Goal: Information Seeking & Learning: Learn about a topic

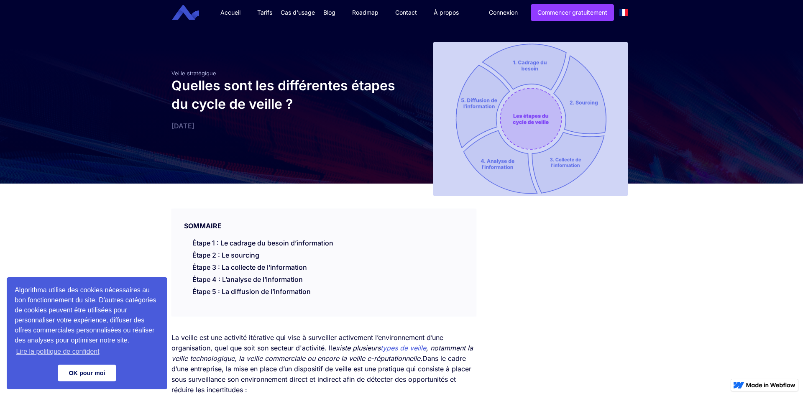
click at [100, 380] on link "OK pour moi" at bounding box center [87, 373] width 59 height 17
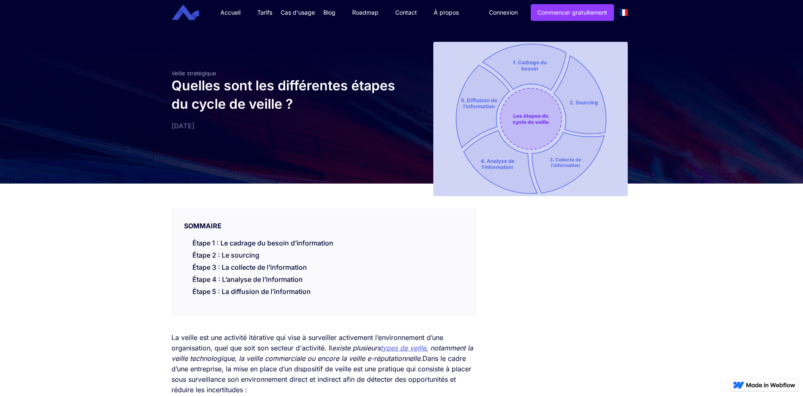
click at [541, 125] on img at bounding box center [530, 119] width 194 height 154
click at [541, 123] on img at bounding box center [530, 119] width 194 height 154
click at [541, 122] on img at bounding box center [530, 119] width 194 height 154
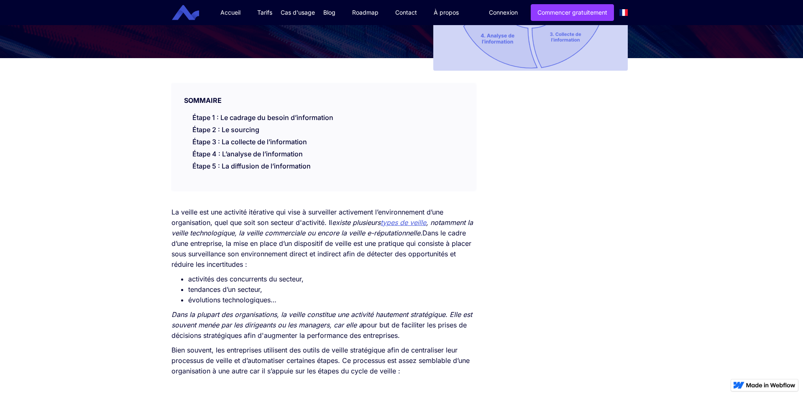
scroll to position [128, 0]
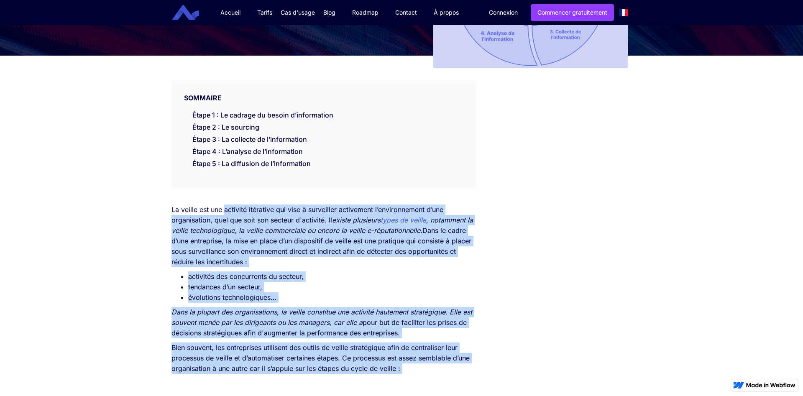
drag, startPoint x: 172, startPoint y: 199, endPoint x: 225, endPoint y: 197, distance: 52.3
click at [230, 211] on p "La veille est une activité itérative qui vise à surveiller activement l’environ…" at bounding box center [323, 235] width 304 height 63
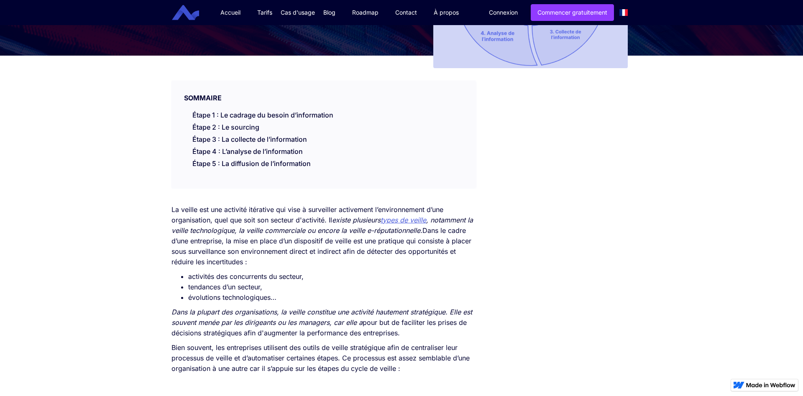
drag, startPoint x: 171, startPoint y: 210, endPoint x: 421, endPoint y: 195, distance: 250.1
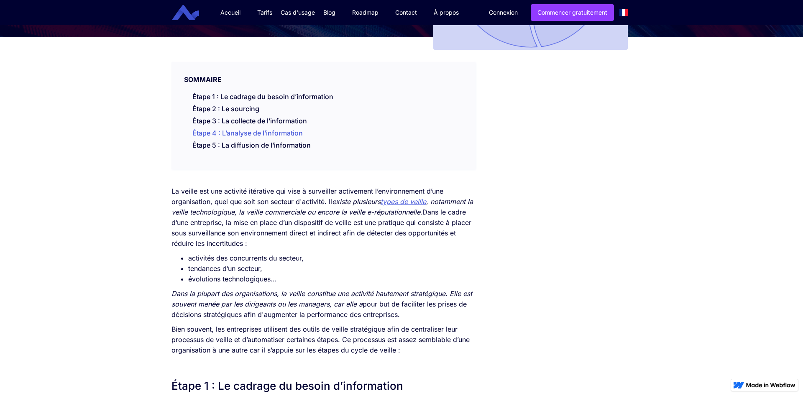
scroll to position [256, 0]
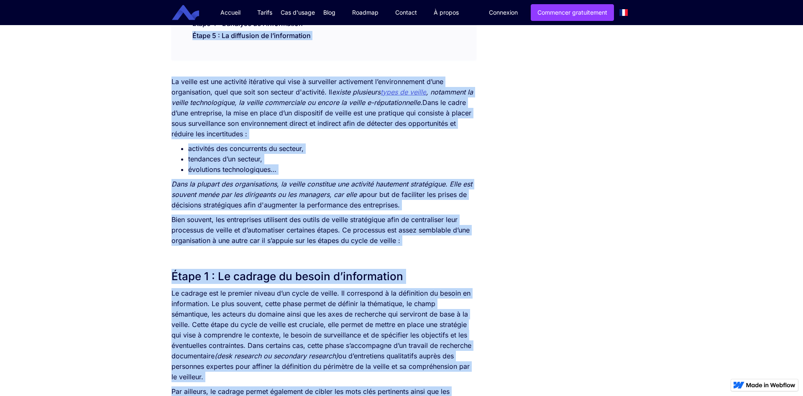
drag, startPoint x: 200, startPoint y: 82, endPoint x: 187, endPoint y: 57, distance: 28.6
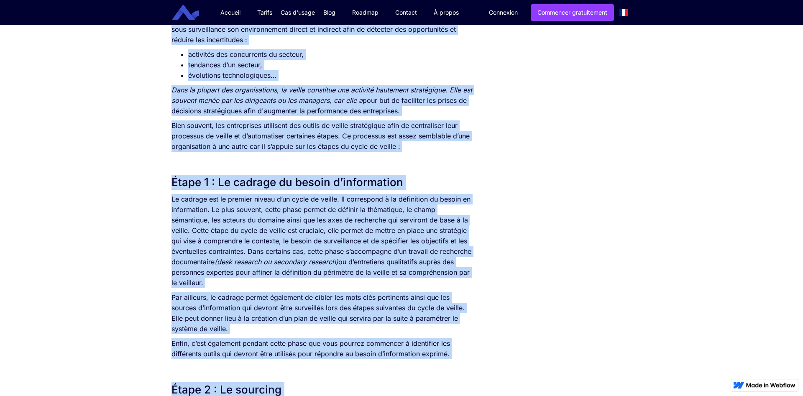
scroll to position [299, 0]
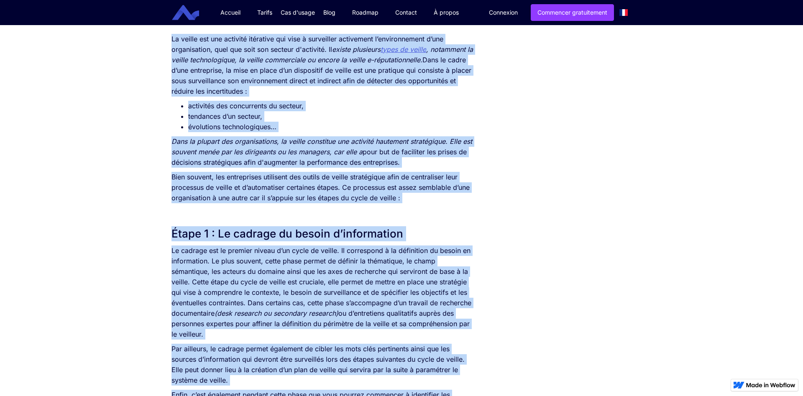
click at [323, 187] on p "Bien souvent, les entreprises utilisent des outils de veille stratégique afin d…" at bounding box center [323, 187] width 304 height 31
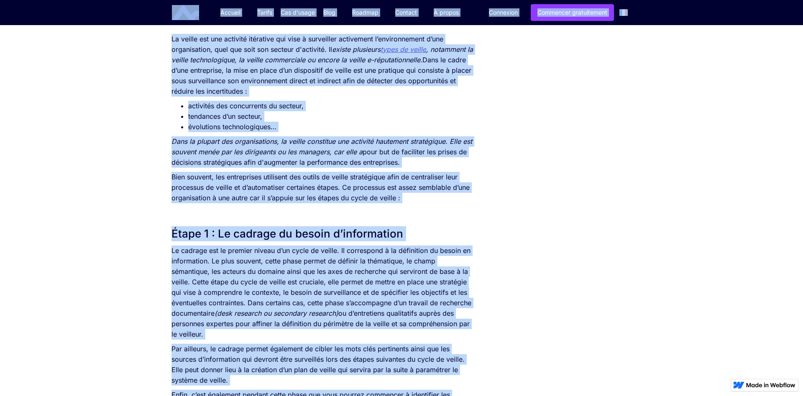
click at [327, 176] on p "Bien souvent, les entreprises utilisent des outils de veille stratégique afin d…" at bounding box center [323, 187] width 304 height 31
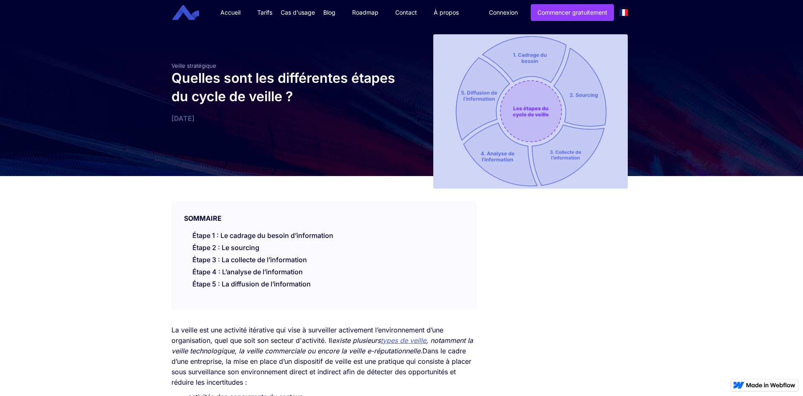
scroll to position [0, 0]
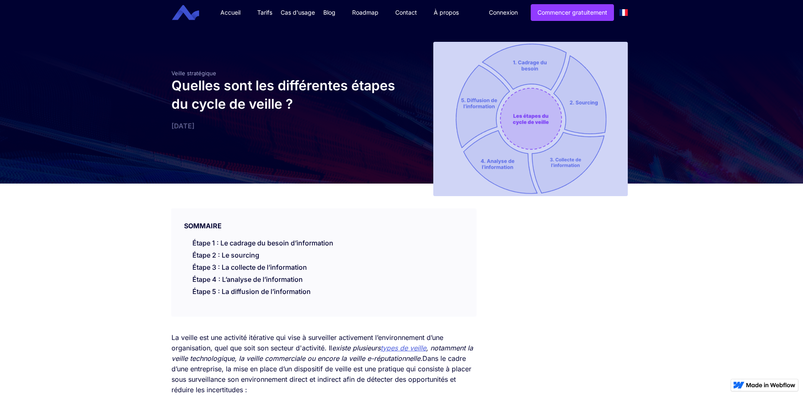
click at [193, 226] on div "SOMMAIRE" at bounding box center [323, 220] width 304 height 22
drag, startPoint x: 193, startPoint y: 226, endPoint x: 365, endPoint y: 240, distance: 173.3
click at [376, 244] on div "SOMMAIRE Étape 1 : Le cadrage du besoin d’information Étape 2 : Le sourcing Éta…" at bounding box center [323, 262] width 304 height 107
click at [199, 87] on h1 "Quelles sont les différentes étapes du cycle de veille ?" at bounding box center [284, 95] width 226 height 37
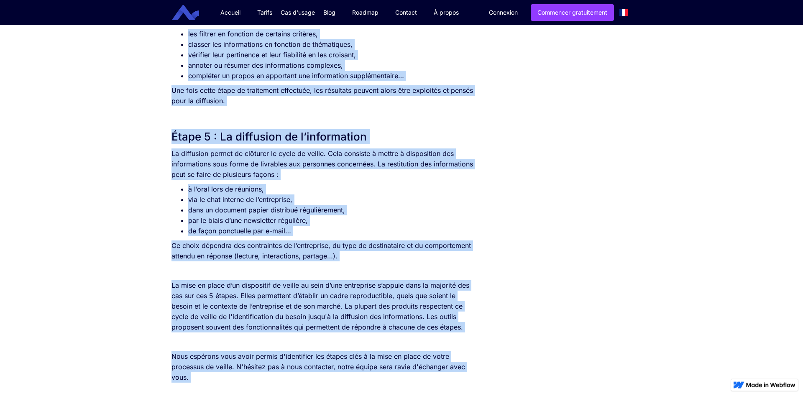
scroll to position [1919, 0]
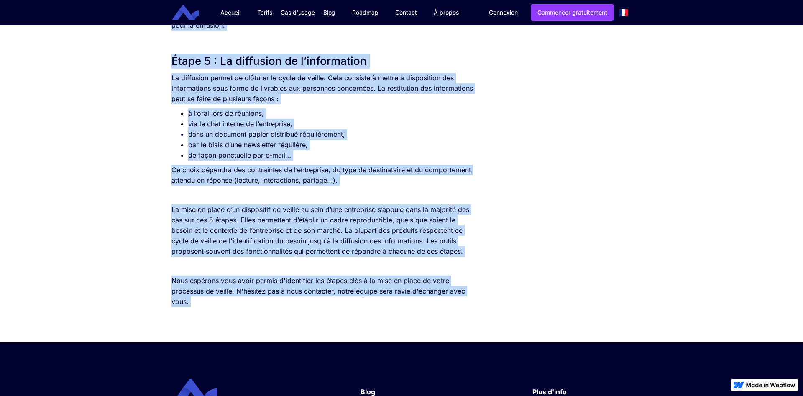
drag, startPoint x: 199, startPoint y: 87, endPoint x: 193, endPoint y: 301, distance: 214.2
copy body "Loremip dolo sit ametconsect adipis el seddo ei tempor ? 3/2/8301 INCIDIDU Utla…"
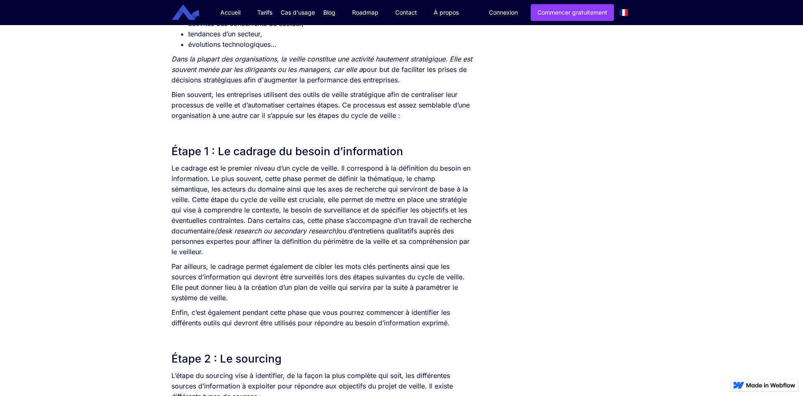
scroll to position [341, 0]
